Goal: Register for event/course

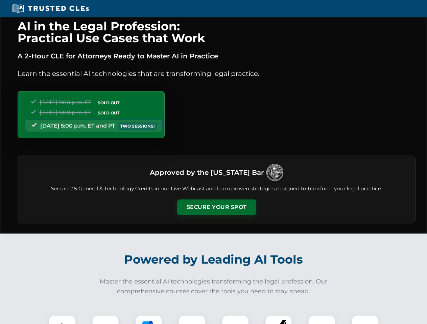
click at [216, 207] on button "Secure Your Spot" at bounding box center [216, 208] width 79 height 16
click at [62, 320] on img at bounding box center [62, 329] width 20 height 20
